Goal: Information Seeking & Learning: Learn about a topic

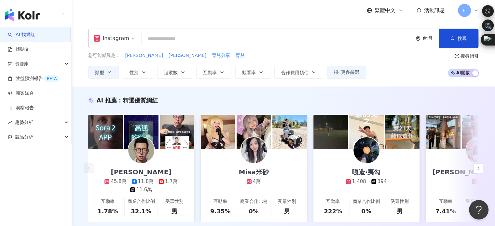
type input "*"
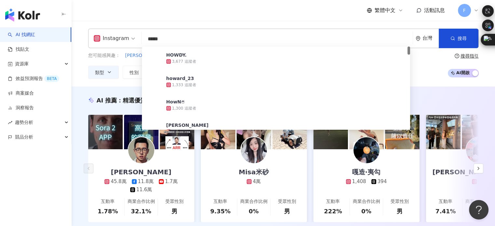
type input "******"
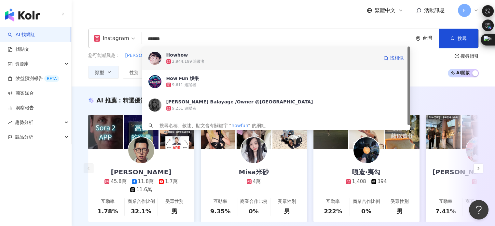
click at [198, 60] on div "2,944,199 追蹤者" at bounding box center [188, 62] width 33 height 6
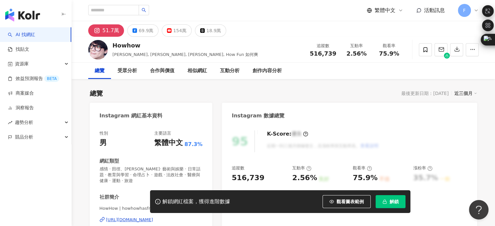
click at [385, 198] on button "解鎖" at bounding box center [391, 201] width 30 height 13
click at [182, 18] on div "繁體中文 活動訊息 F" at bounding box center [283, 10] width 391 height 21
click at [391, 201] on span "解鎖" at bounding box center [394, 201] width 9 height 5
click at [174, 11] on div "繁體中文 活動訊息 F" at bounding box center [283, 10] width 391 height 21
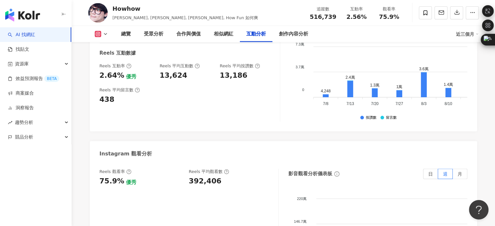
scroll to position [1368, 0]
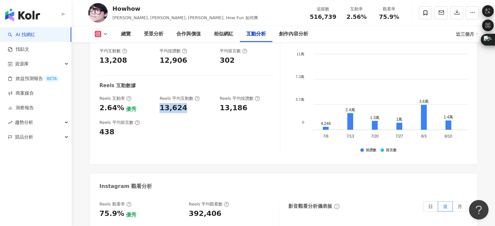
drag, startPoint x: 159, startPoint y: 83, endPoint x: 185, endPoint y: 83, distance: 26.1
click at [185, 96] on div "Reels 互動率 2.64% 優秀 Reels 平均互動數 13,624 Reels 平均按讚數 13,186" at bounding box center [187, 105] width 174 height 18
copy div "13,624"
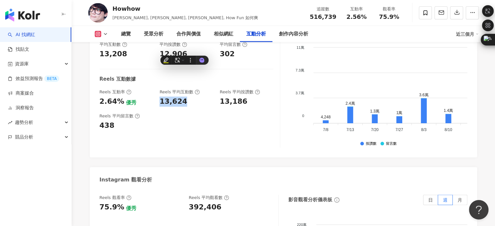
scroll to position [1336, 0]
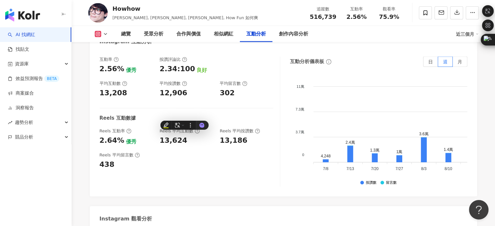
click at [246, 152] on div "Reels 平均留言數 438" at bounding box center [187, 161] width 174 height 18
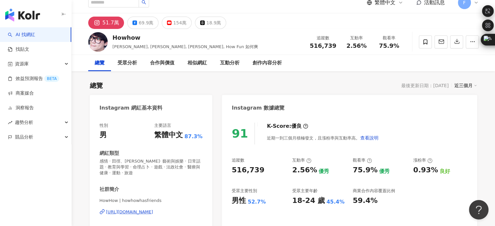
scroll to position [33, 0]
